Goal: Task Accomplishment & Management: Use online tool/utility

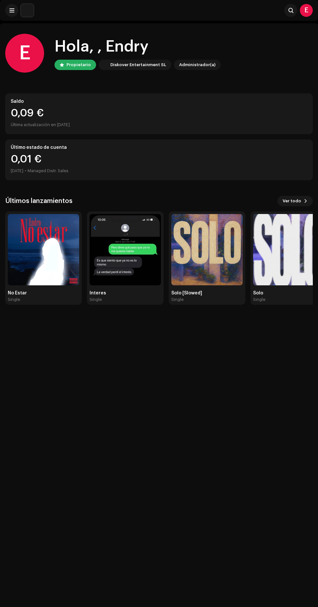
click at [58, 284] on img at bounding box center [43, 249] width 71 height 71
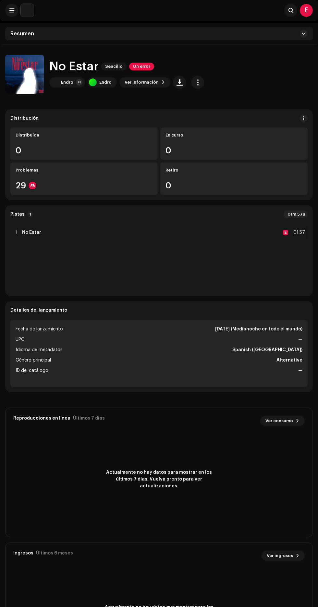
click at [194, 82] on span "button" at bounding box center [197, 82] width 6 height 5
click at [218, 135] on div "En curso" at bounding box center [233, 135] width 137 height 5
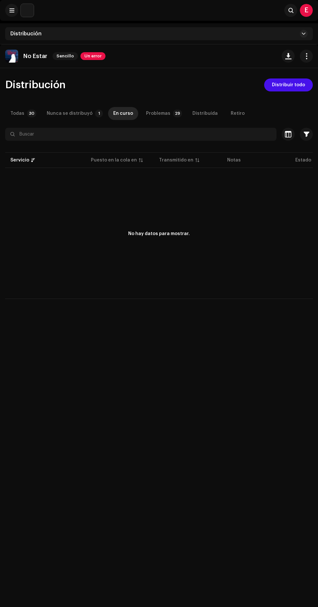
click at [288, 89] on span "Distribuir todo" at bounding box center [288, 84] width 33 height 13
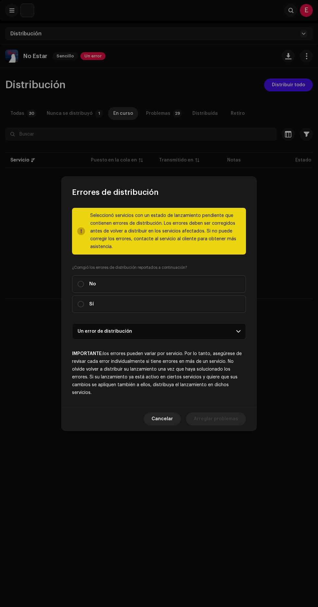
click at [179, 287] on label "No" at bounding box center [159, 283] width 174 height 17
click at [84, 287] on input "No" at bounding box center [80, 284] width 6 height 6
radio input "true"
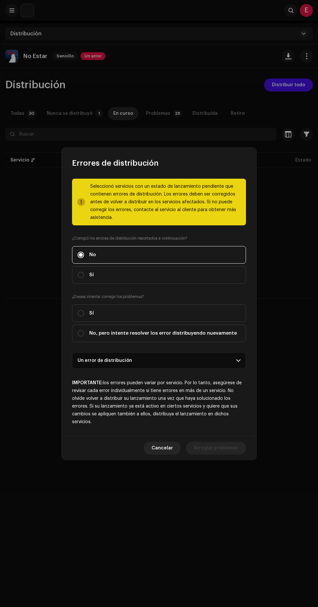
click at [192, 284] on label "Sí" at bounding box center [159, 274] width 174 height 17
click at [84, 278] on input "Sí" at bounding box center [80, 275] width 6 height 6
radio input "true"
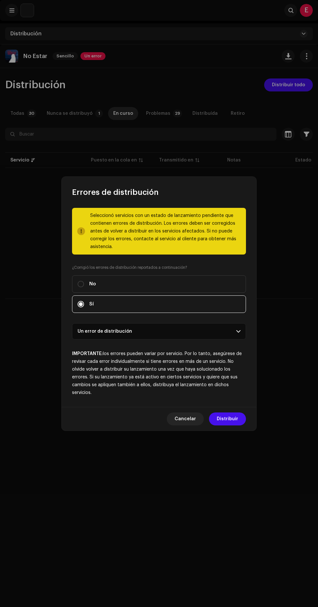
click at [200, 284] on label "No" at bounding box center [159, 283] width 174 height 17
click at [84, 284] on input "No" at bounding box center [80, 284] width 6 height 6
radio input "true"
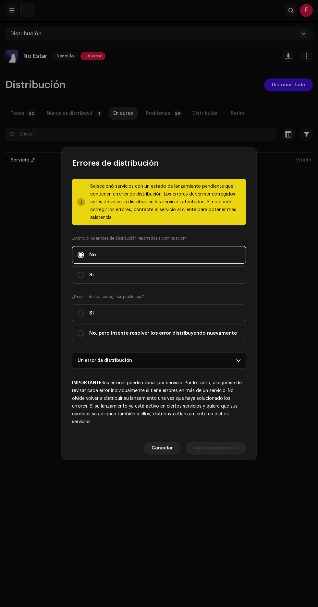
click at [196, 275] on label "Sí" at bounding box center [159, 274] width 174 height 17
click at [84, 275] on input "Sí" at bounding box center [80, 275] width 6 height 6
radio input "true"
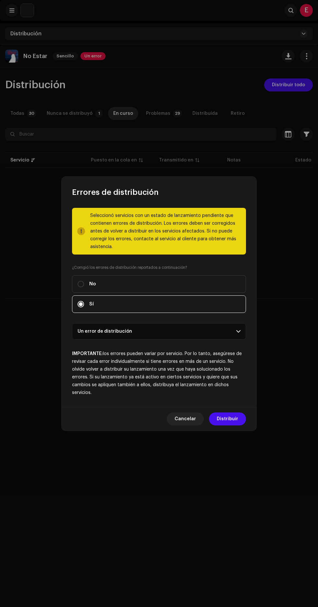
click at [220, 339] on p-accordion-header "Un error de distribución" at bounding box center [159, 331] width 174 height 16
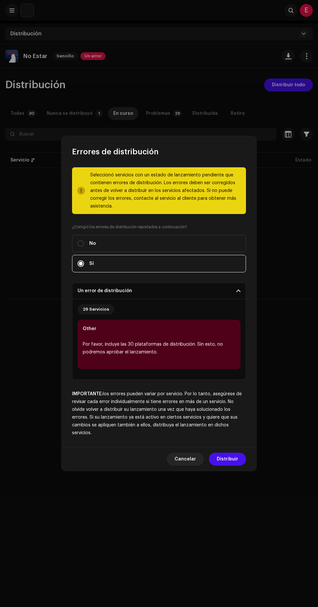
click at [230, 463] on span "Distribuir" at bounding box center [226, 458] width 21 height 13
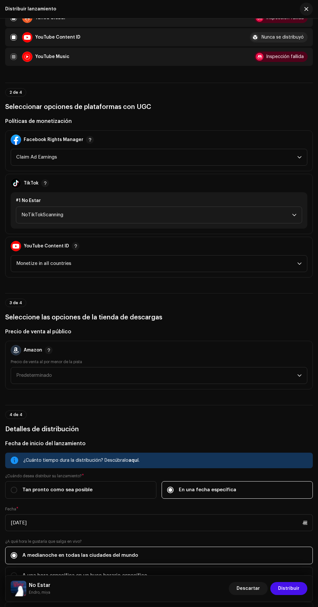
scroll to position [648, 0]
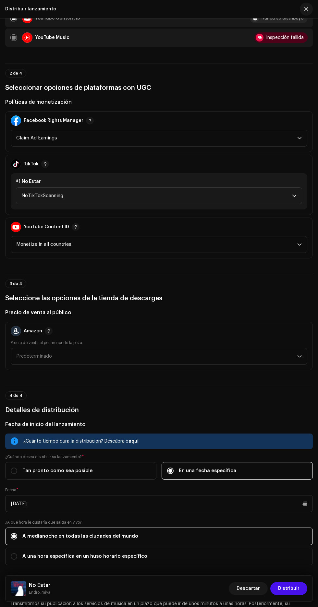
click at [262, 252] on span "Monetize in all countries" at bounding box center [156, 244] width 281 height 16
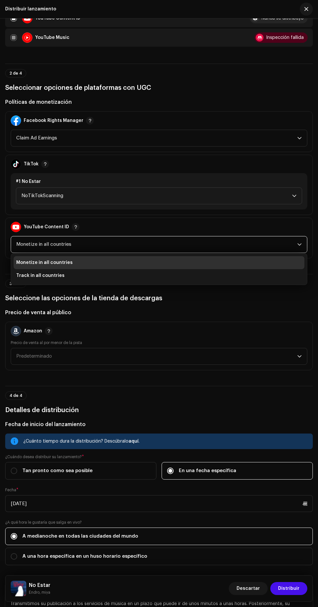
click at [96, 282] on li "Track in all countries" at bounding box center [159, 275] width 290 height 13
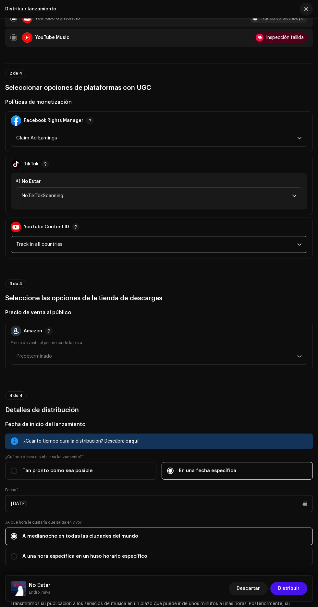
click at [74, 229] on span "button" at bounding box center [75, 226] width 3 height 5
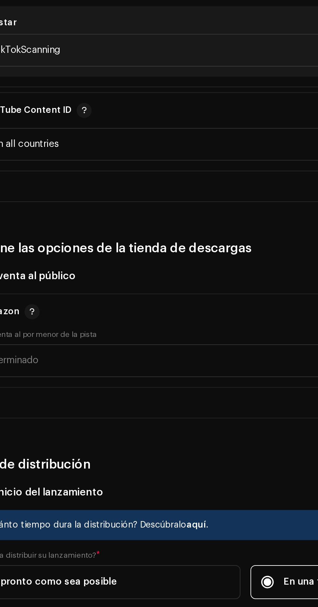
scroll to position [4, 0]
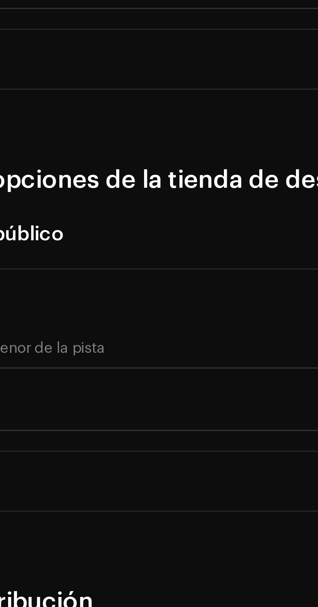
click at [74, 225] on span "button" at bounding box center [75, 222] width 3 height 5
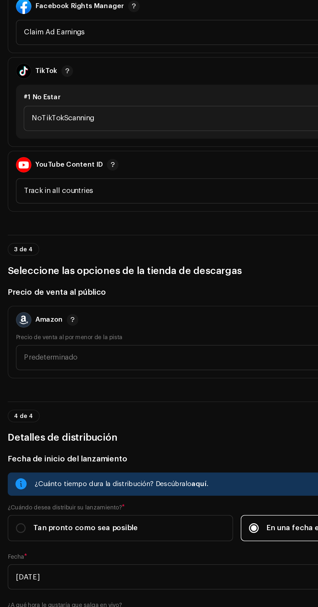
click at [74, 226] on span "button" at bounding box center [75, 222] width 3 height 5
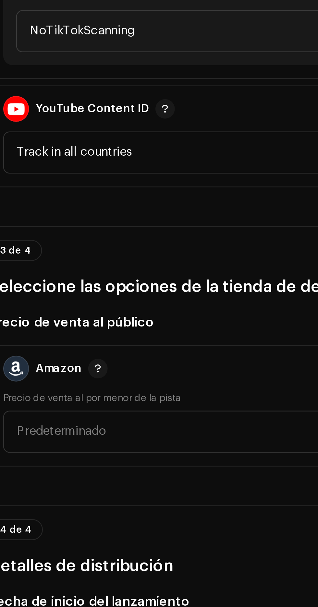
click at [58, 232] on div "YouTube Content ID" at bounding box center [45, 223] width 69 height 18
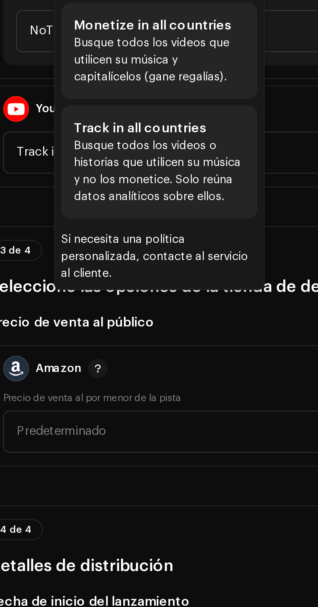
click at [84, 342] on div "Distribuir lanzamiento Complete los siguientes pasos para distribuir su lanzami…" at bounding box center [159, 96] width 318 height 1429
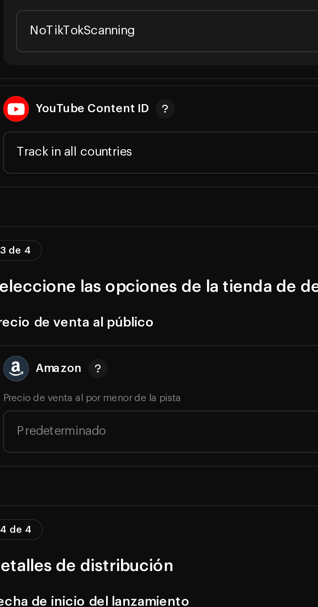
click at [74, 226] on span "button" at bounding box center [75, 222] width 3 height 5
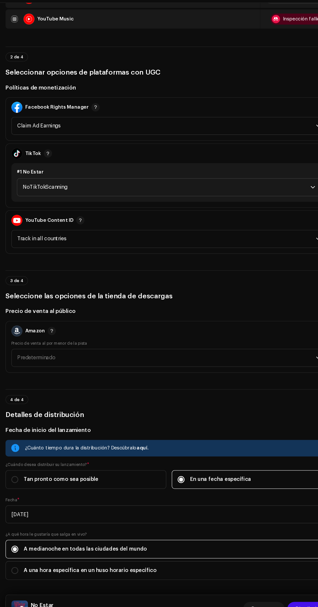
scroll to position [2, 0]
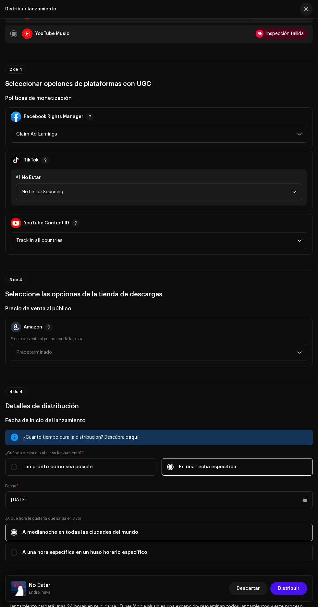
click at [74, 226] on span "button" at bounding box center [75, 222] width 3 height 5
click at [44, 163] on span "button" at bounding box center [44, 159] width 3 height 5
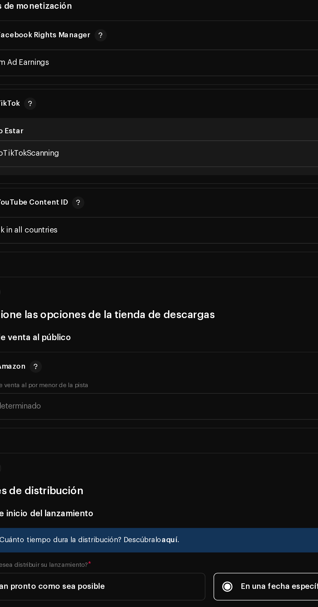
scroll to position [654, 0]
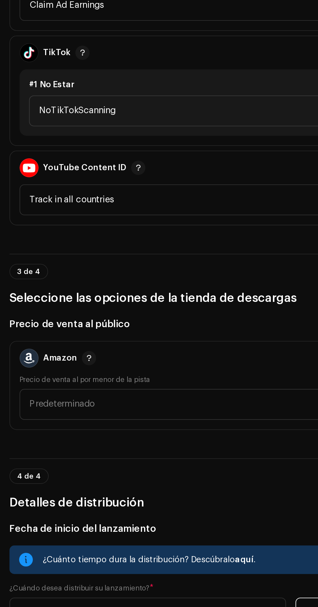
click at [44, 161] on span "button" at bounding box center [44, 158] width 3 height 5
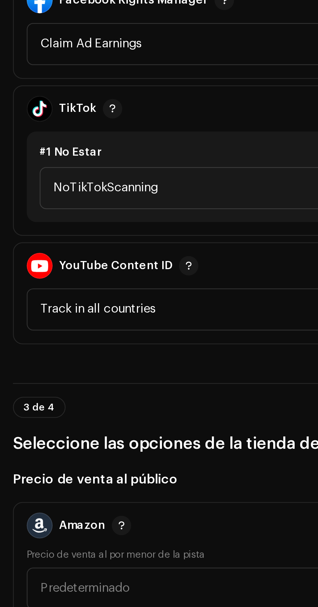
click at [31, 118] on div "Facebook Rights Manager" at bounding box center [54, 114] width 60 height 5
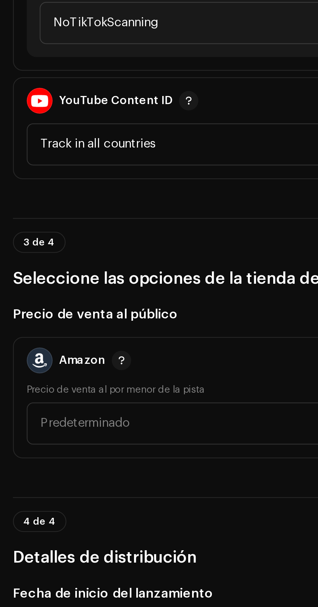
scroll to position [720, 0]
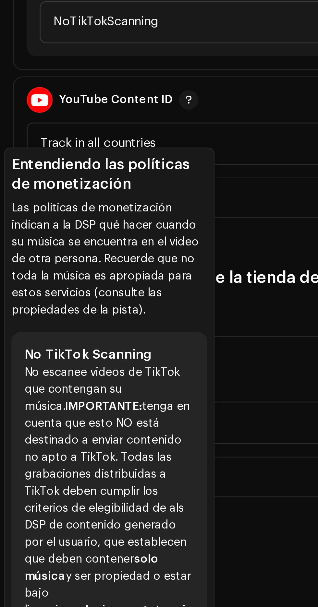
click at [111, 143] on div "TikTok #1 No Estar NoTikTokScanning" at bounding box center [158, 113] width 307 height 60
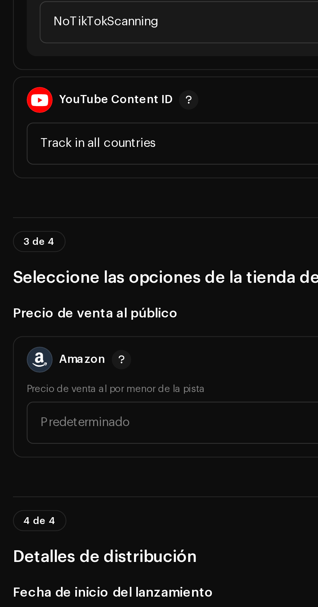
click at [98, 132] on span "NoTikTokScanning" at bounding box center [156, 124] width 270 height 16
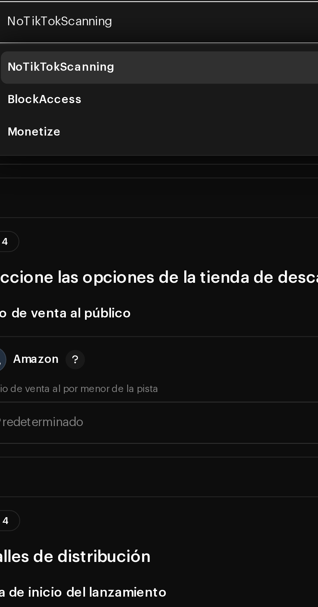
click at [58, 174] on li "Monetize" at bounding box center [159, 167] width 280 height 13
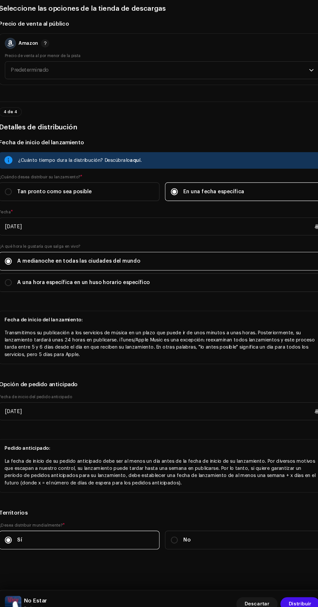
scroll to position [1033, 0]
click at [285, 595] on span "Distribuir" at bounding box center [288, 588] width 21 height 13
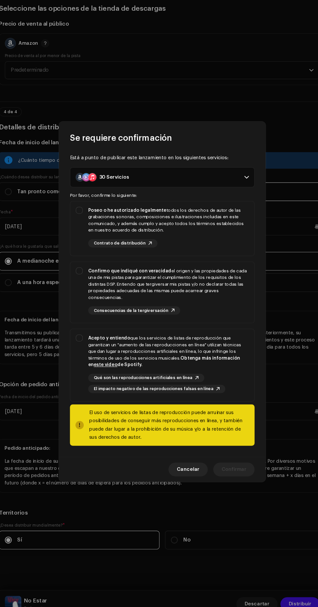
scroll to position [1, 0]
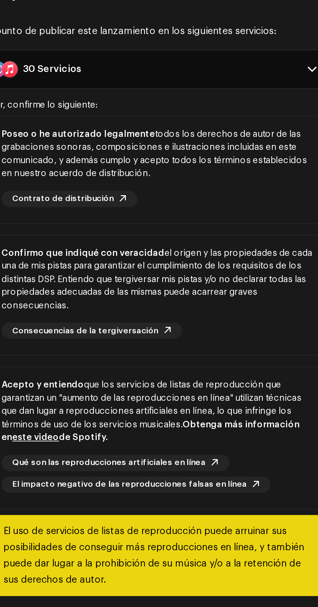
click at [171, 366] on div "Acepto y entiendo que los servicios de listas de reproducción que garantizan un…" at bounding box center [164, 350] width 151 height 32
checkbox input "true"
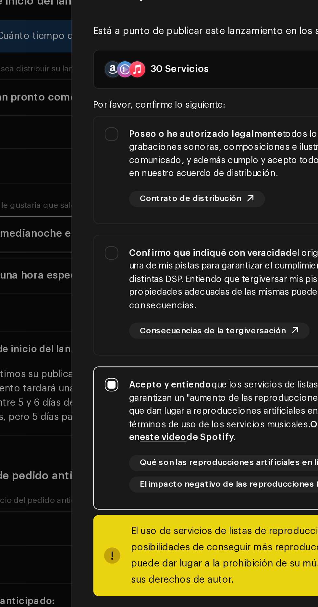
click at [82, 297] on div "Confirmo que indiqué con veracidad el origen y las propiedades de cada una de m…" at bounding box center [158, 293] width 173 height 55
checkbox input "true"
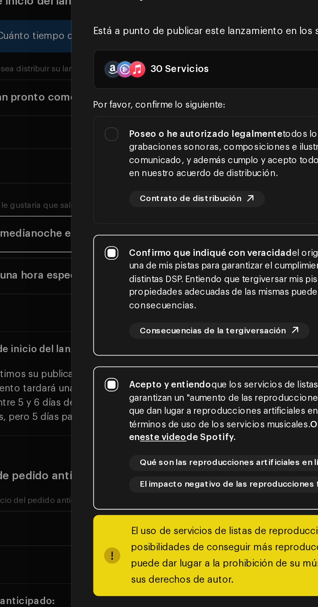
click at [90, 239] on div "Poseo o he autorizado legalmente todos los derechos de autor de las grabaciones…" at bounding box center [164, 226] width 151 height 25
checkbox input "true"
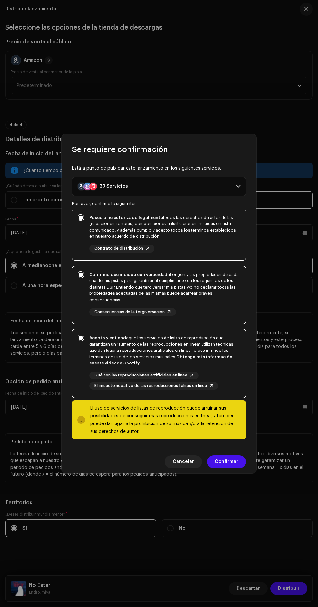
click at [229, 468] on span "Confirmar" at bounding box center [225, 461] width 23 height 13
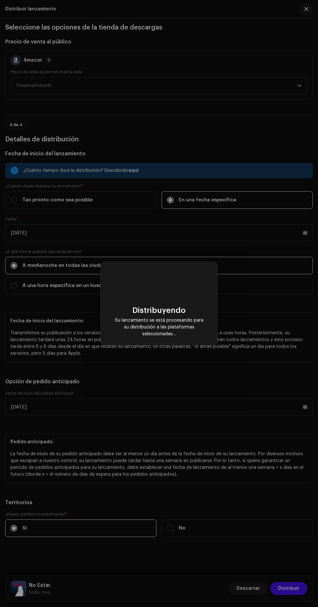
scroll to position [0, 0]
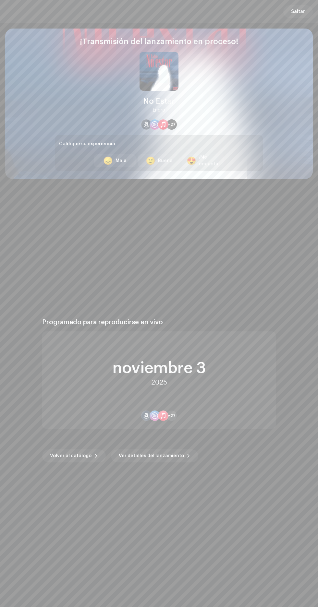
click at [208, 165] on div "¡Me encanta!" at bounding box center [209, 161] width 21 height 14
